Goal: Information Seeking & Learning: Learn about a topic

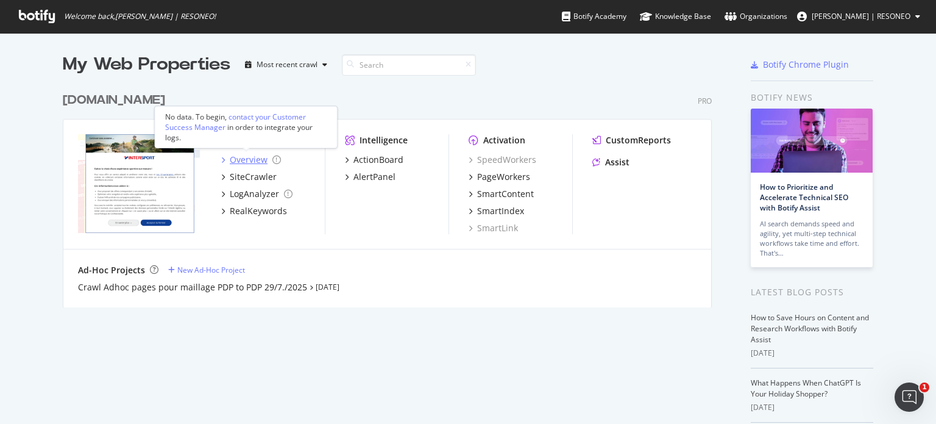
click at [254, 161] on div "Overview" at bounding box center [249, 160] width 38 height 12
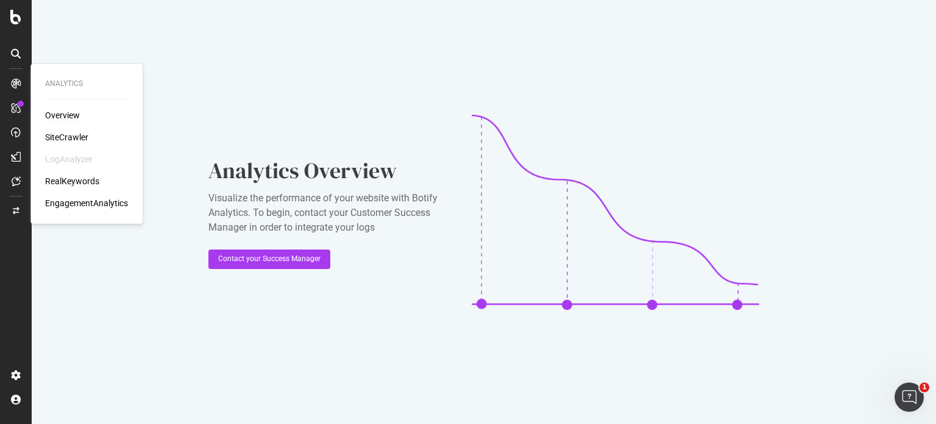
click at [52, 110] on div "Overview" at bounding box center [62, 115] width 35 height 12
click at [85, 131] on div "SiteCrawler" at bounding box center [66, 137] width 43 height 12
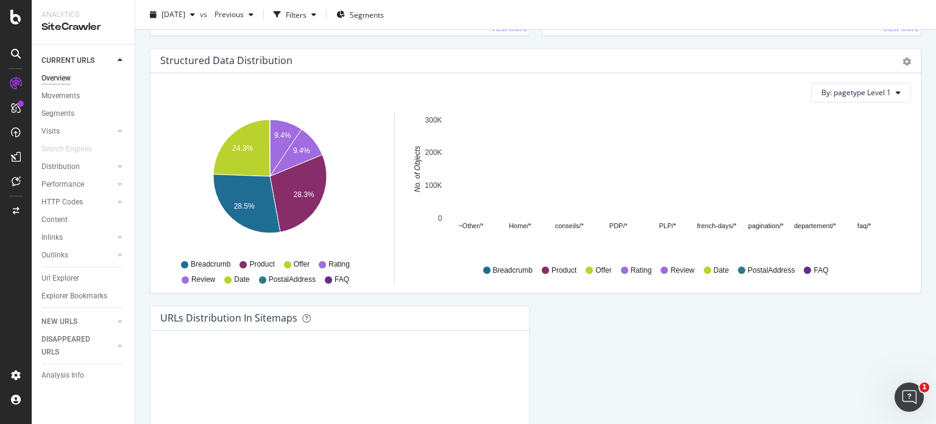
scroll to position [1342, 0]
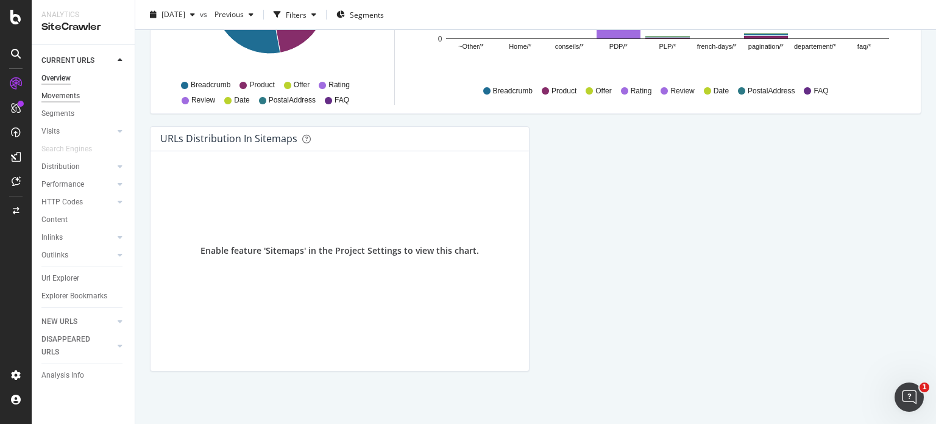
click at [65, 93] on div "Movements" at bounding box center [60, 96] width 38 height 13
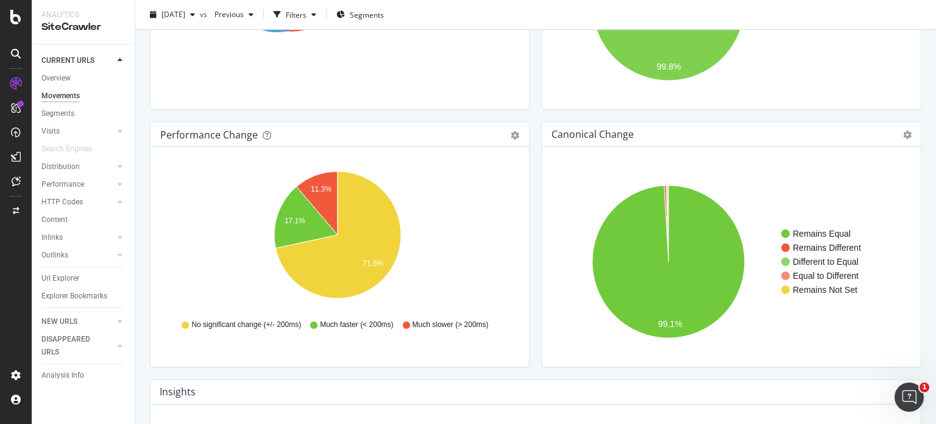
scroll to position [177, 0]
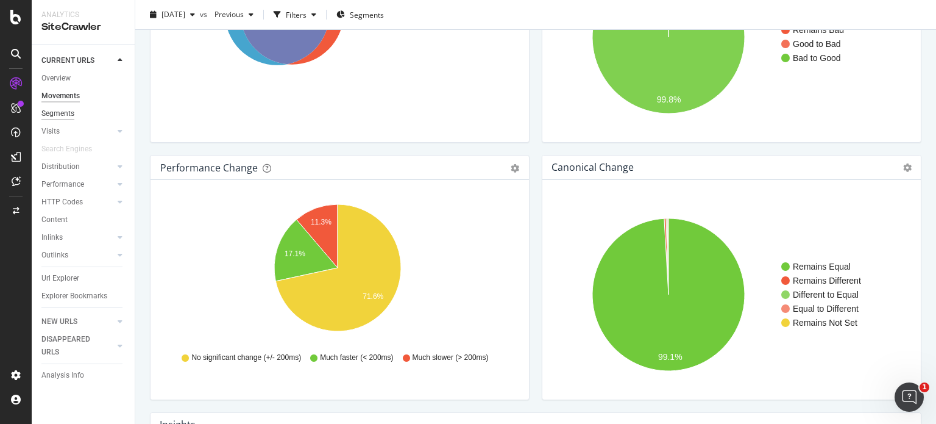
click at [68, 118] on div "Segments" at bounding box center [57, 113] width 33 height 13
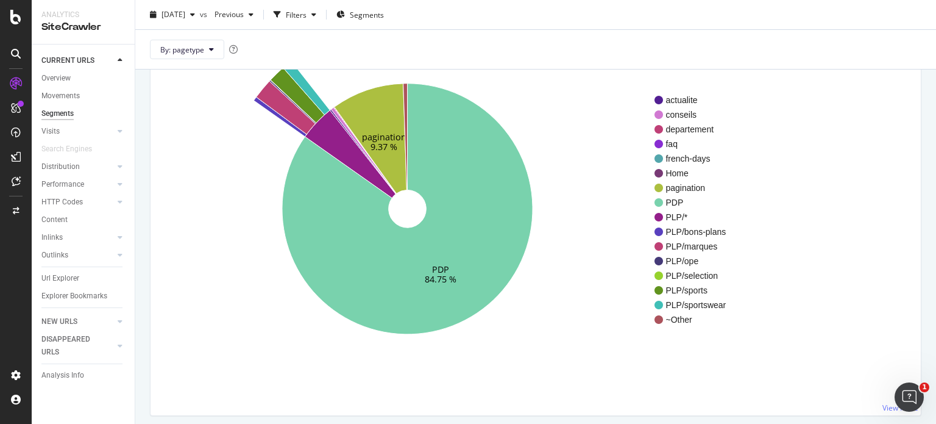
scroll to position [87, 0]
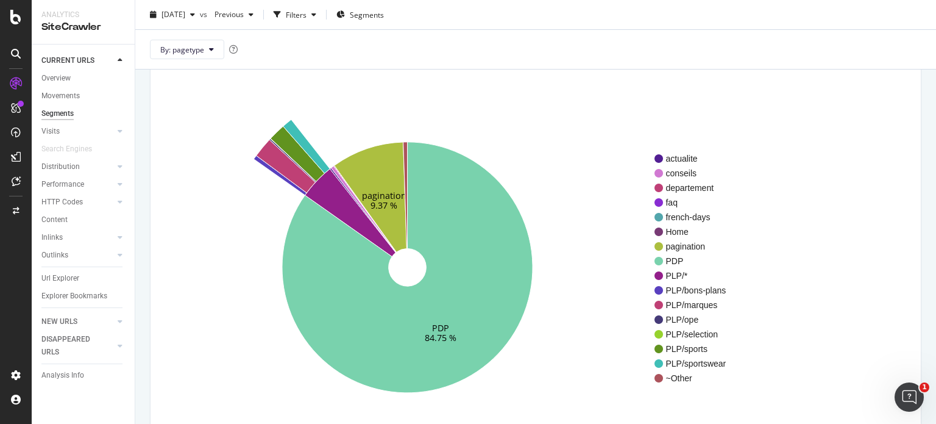
click at [580, 194] on icon "PDP 84.75 % pagination 9.37 %" at bounding box center [407, 267] width 494 height 376
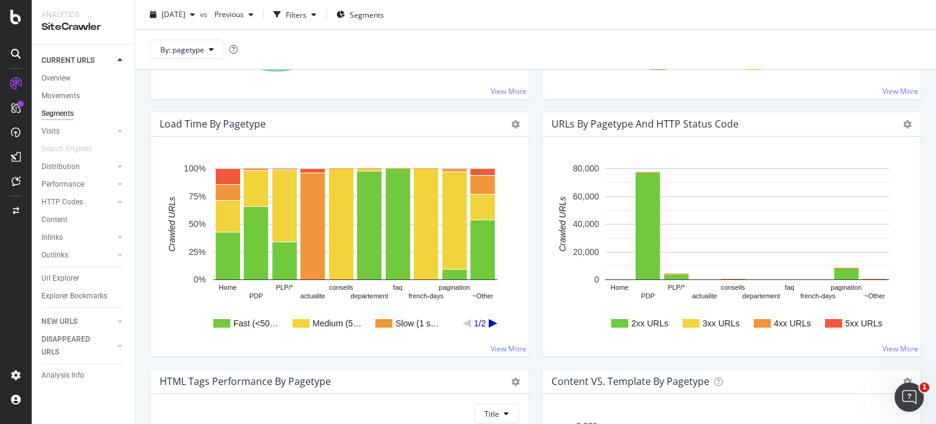
scroll to position [655, 0]
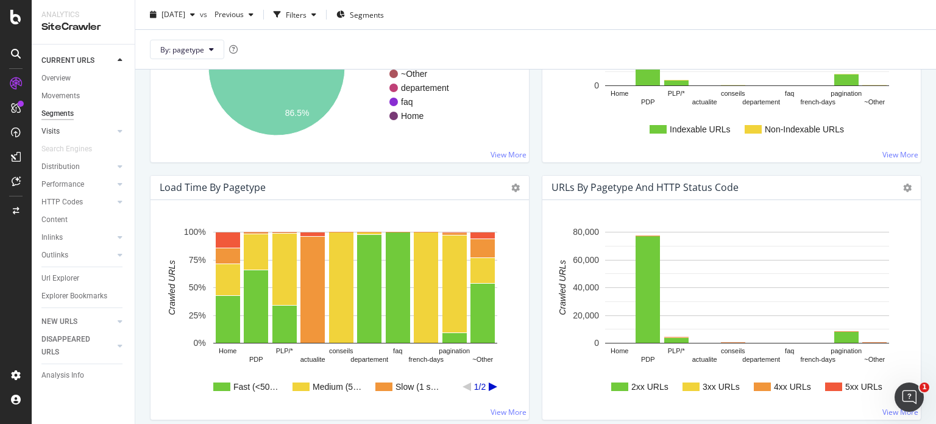
click at [63, 134] on link "Visits" at bounding box center [77, 131] width 73 height 13
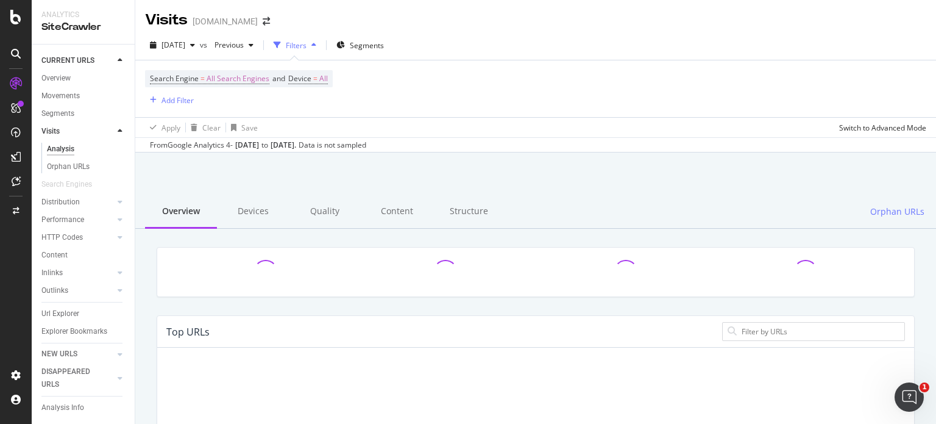
click at [63, 134] on link "Visits" at bounding box center [77, 131] width 73 height 13
click at [114, 129] on div at bounding box center [120, 131] width 12 height 12
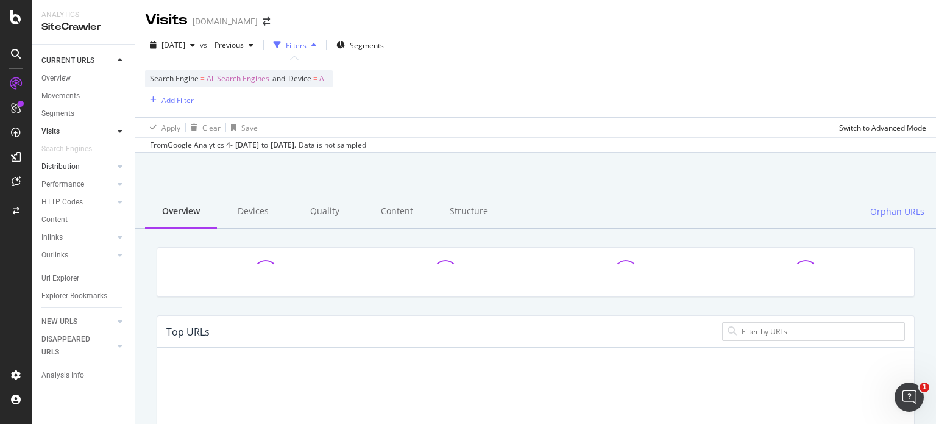
click at [86, 171] on link "Distribution" at bounding box center [77, 166] width 73 height 13
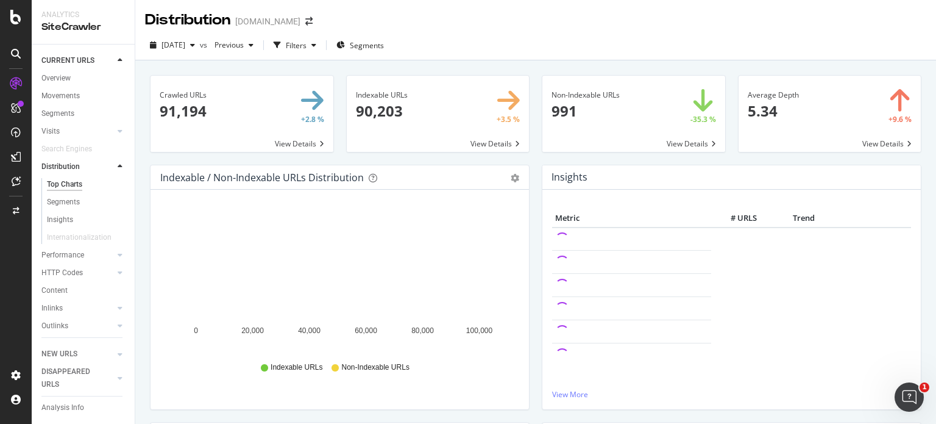
scroll to position [51, 0]
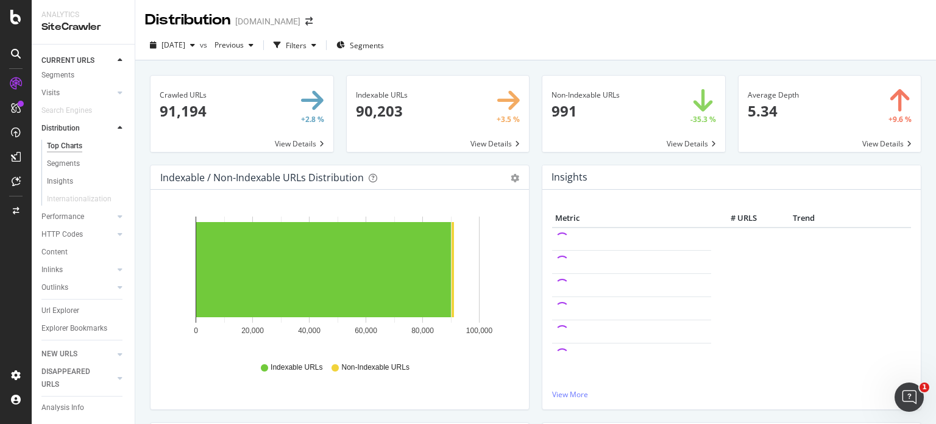
click at [78, 210] on div "Performance" at bounding box center [62, 216] width 43 height 13
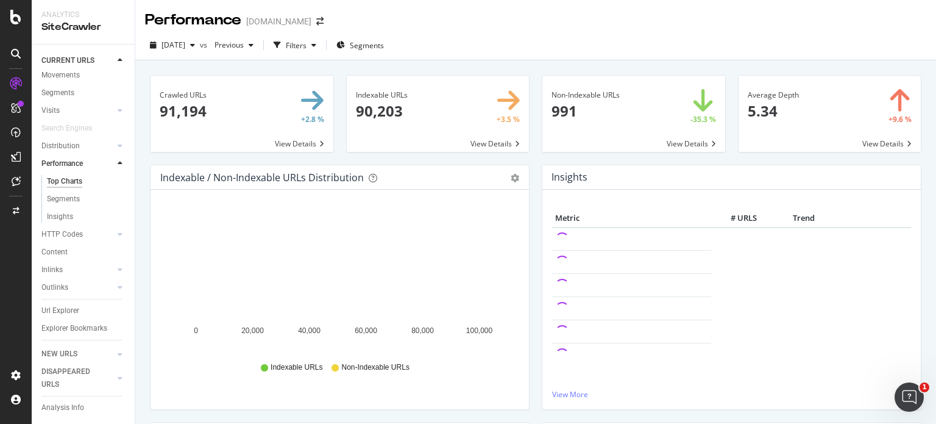
scroll to position [34, 0]
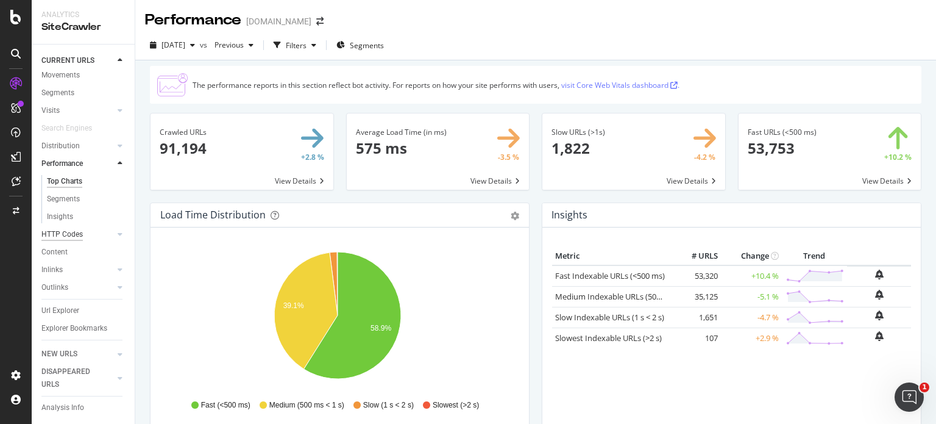
click at [74, 228] on div "HTTP Codes" at bounding box center [61, 234] width 41 height 13
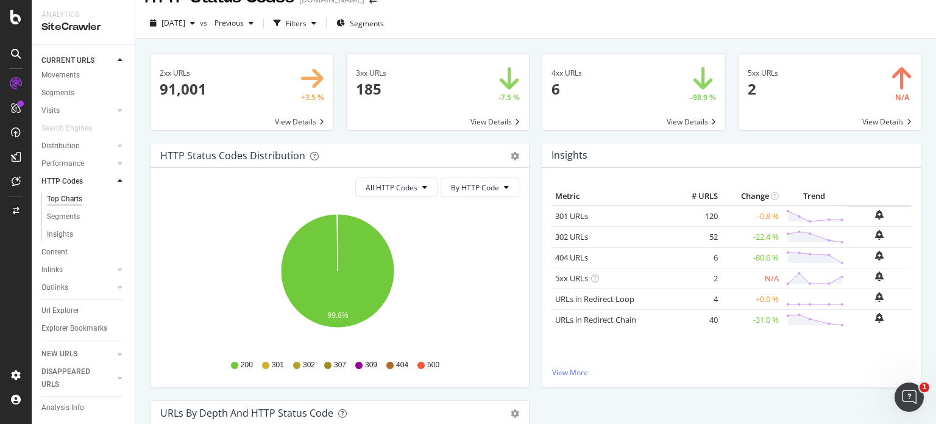
scroll to position [33, 0]
click at [54, 246] on div "Content" at bounding box center [54, 252] width 26 height 13
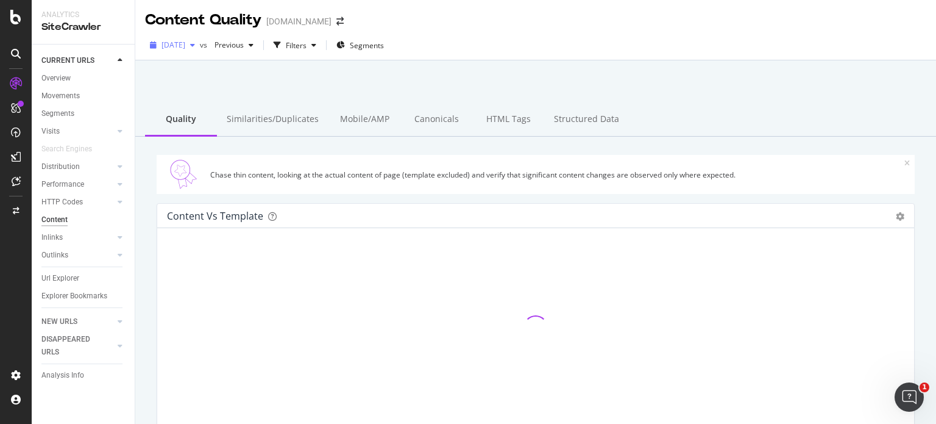
click at [195, 46] on icon "button" at bounding box center [192, 44] width 5 height 7
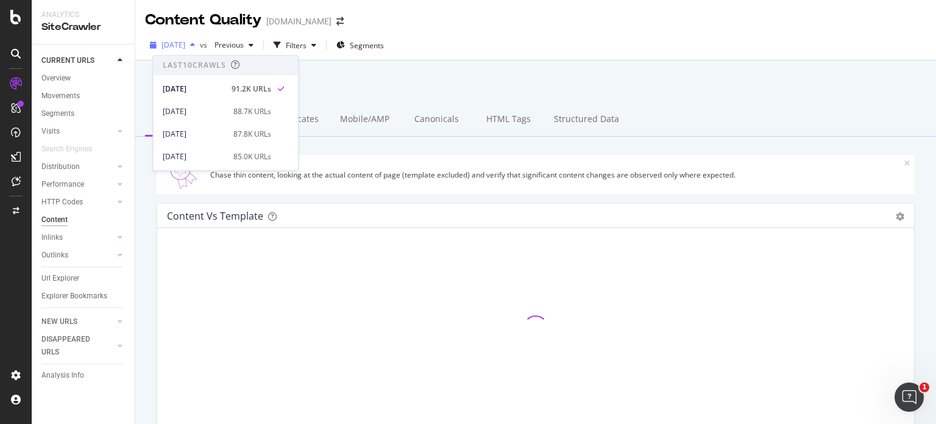
click at [195, 46] on icon "button" at bounding box center [192, 44] width 5 height 7
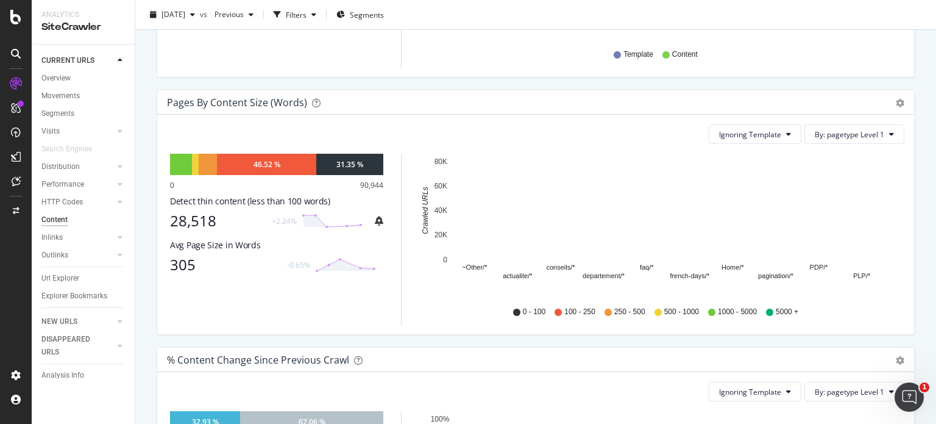
scroll to position [371, 0]
